Goal: Use online tool/utility: Use online tool/utility

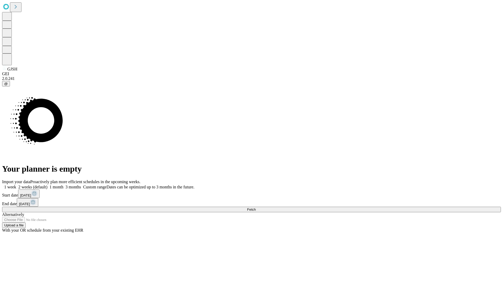
click at [256, 207] on span "Fetch" at bounding box center [251, 209] width 9 height 4
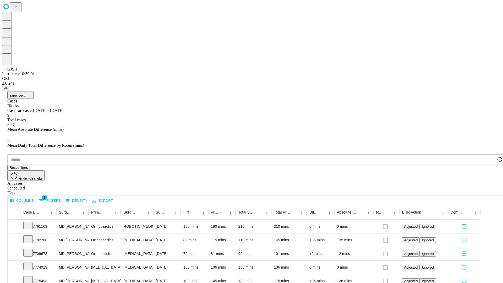
click at [26, 94] on span "Table View" at bounding box center [17, 96] width 17 height 4
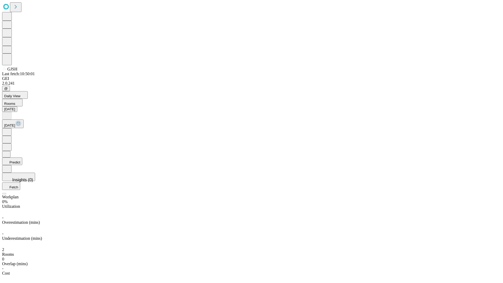
click at [22, 157] on button "Predict" at bounding box center [12, 161] width 20 height 8
